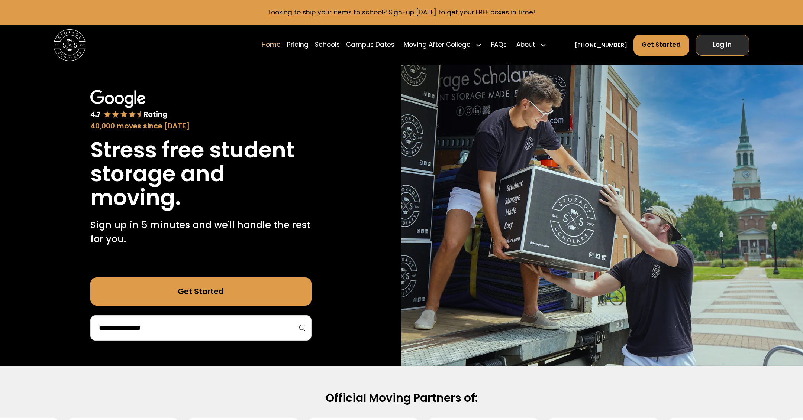
click at [707, 46] on link "Log In" at bounding box center [722, 45] width 54 height 21
click at [363, 44] on link "Pricing" at bounding box center [353, 45] width 22 height 22
click at [727, 43] on link "Log In" at bounding box center [722, 45] width 54 height 21
